Goal: Transaction & Acquisition: Download file/media

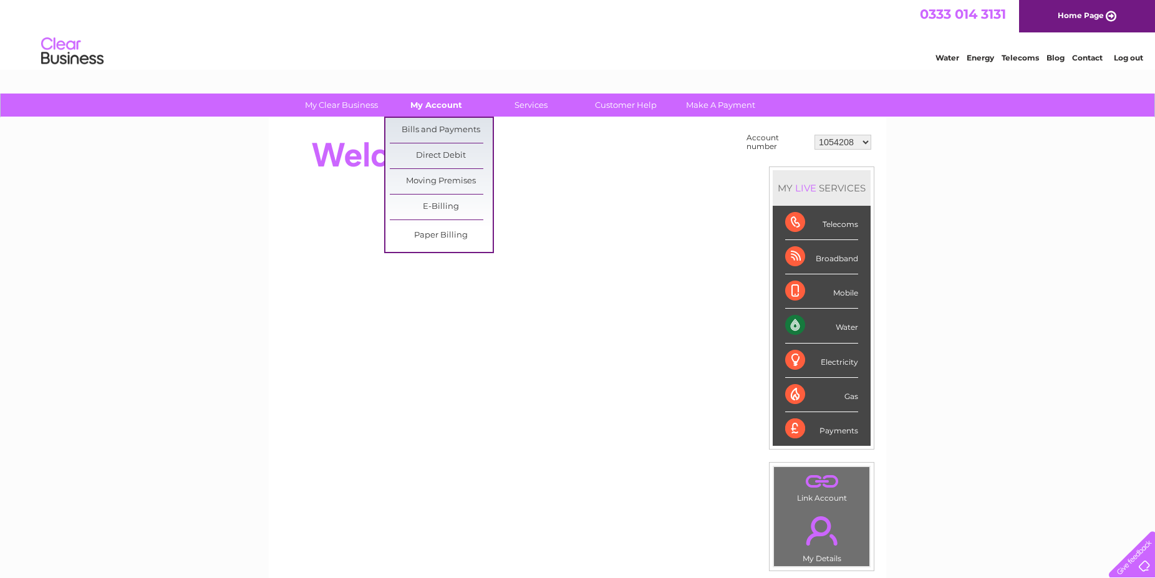
click at [433, 109] on link "My Account" at bounding box center [436, 105] width 103 height 23
click at [430, 128] on link "Bills and Payments" at bounding box center [441, 130] width 103 height 25
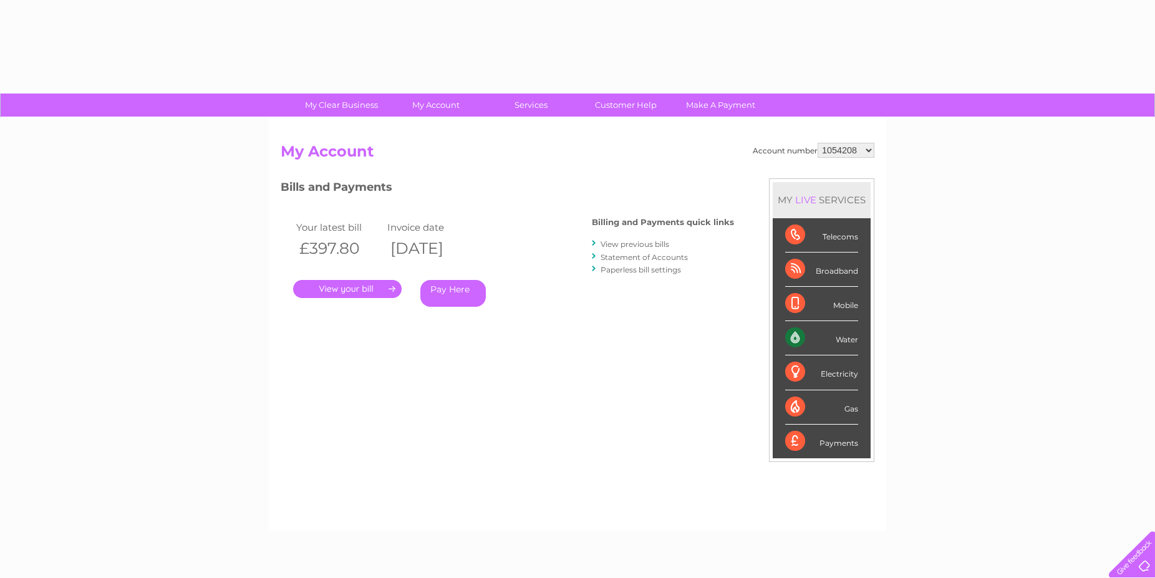
click at [818, 143] on select "1054208 1054209 1054217 1080644 1080670 30296870" at bounding box center [846, 150] width 57 height 15
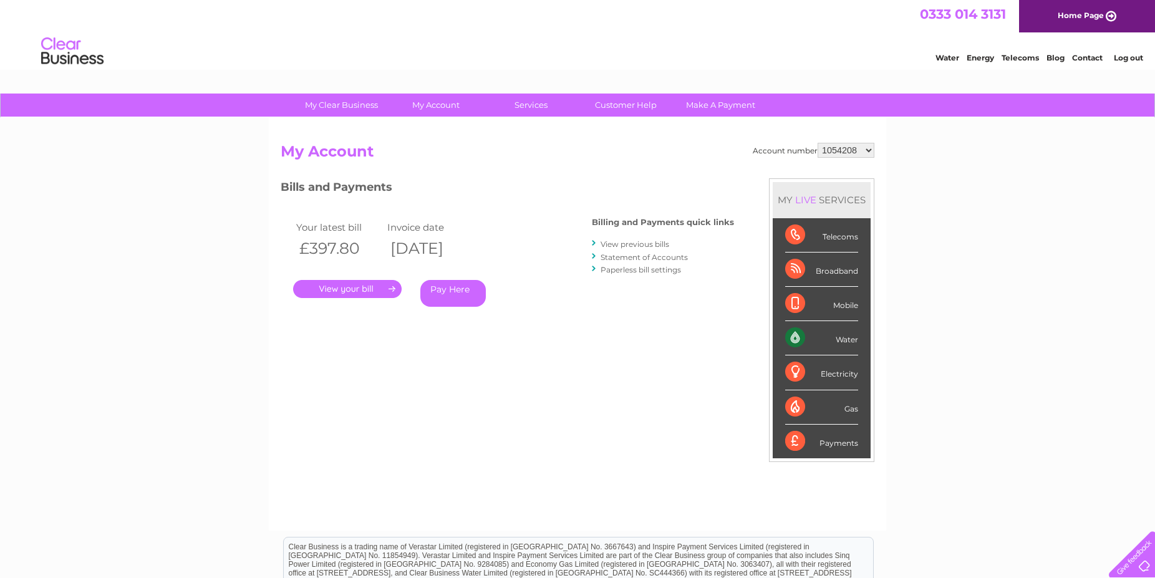
select select "1080644"
click option "1080644" at bounding box center [0, 0] width 0 height 0
click at [346, 289] on link "." at bounding box center [347, 289] width 109 height 18
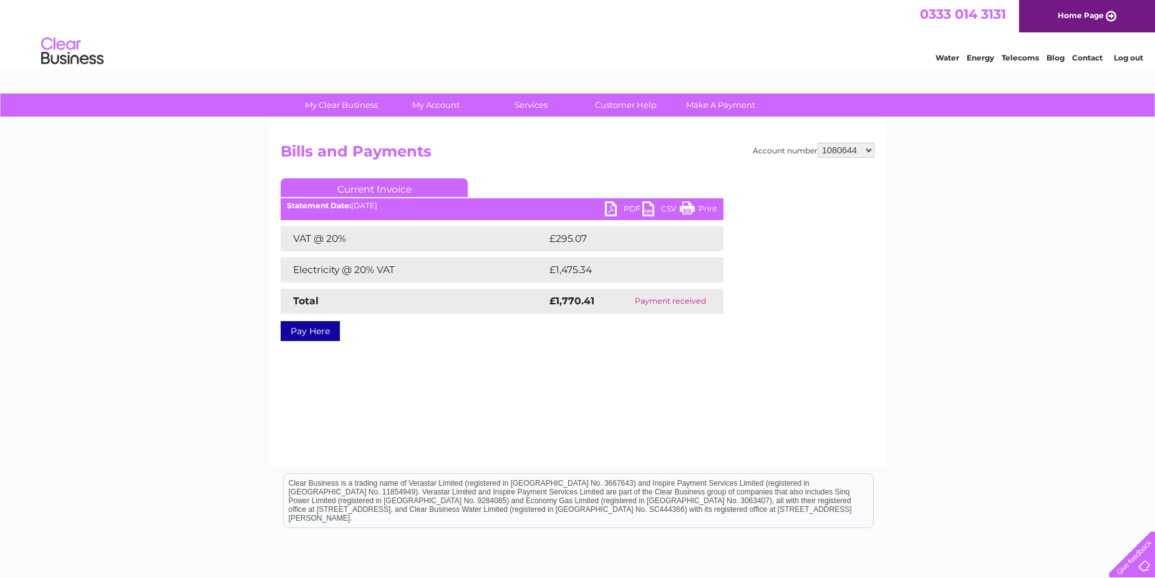
click at [628, 208] on link "PDF" at bounding box center [623, 210] width 37 height 18
